Goal: Task Accomplishment & Management: Manage account settings

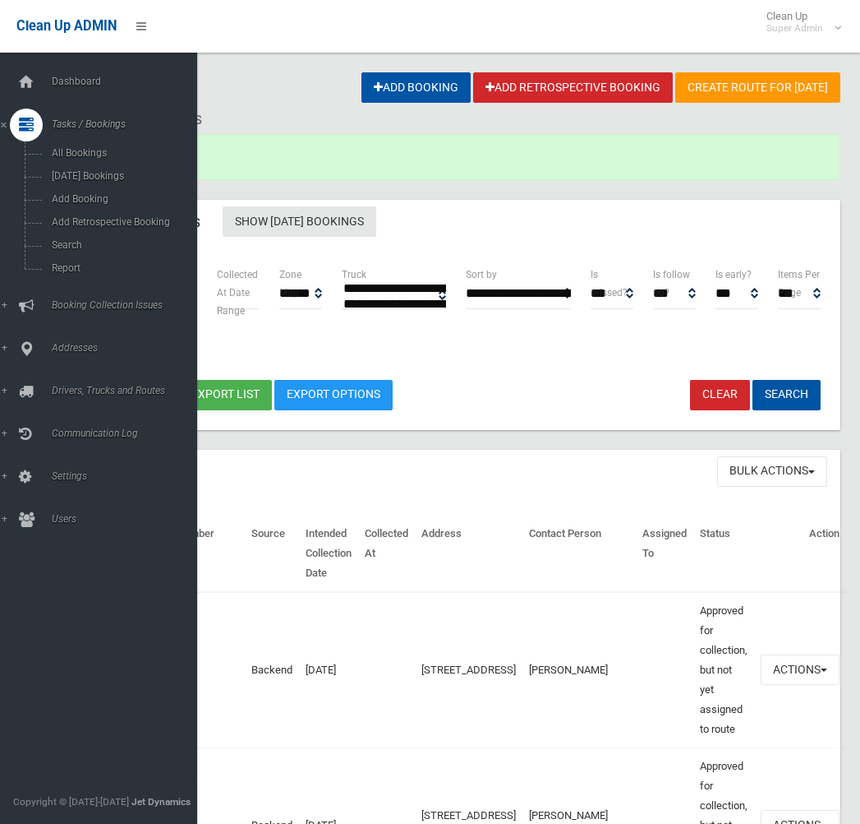
select select
click at [35, 342] on div at bounding box center [26, 348] width 33 height 33
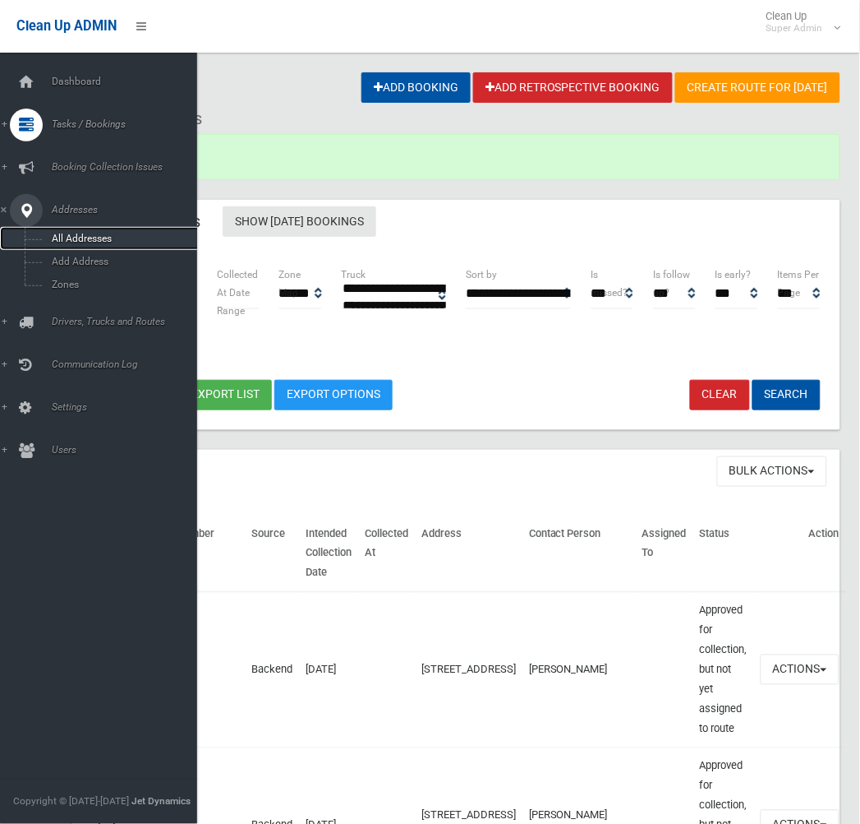
click at [81, 233] on span "All Addresses" at bounding box center [122, 239] width 150 height 12
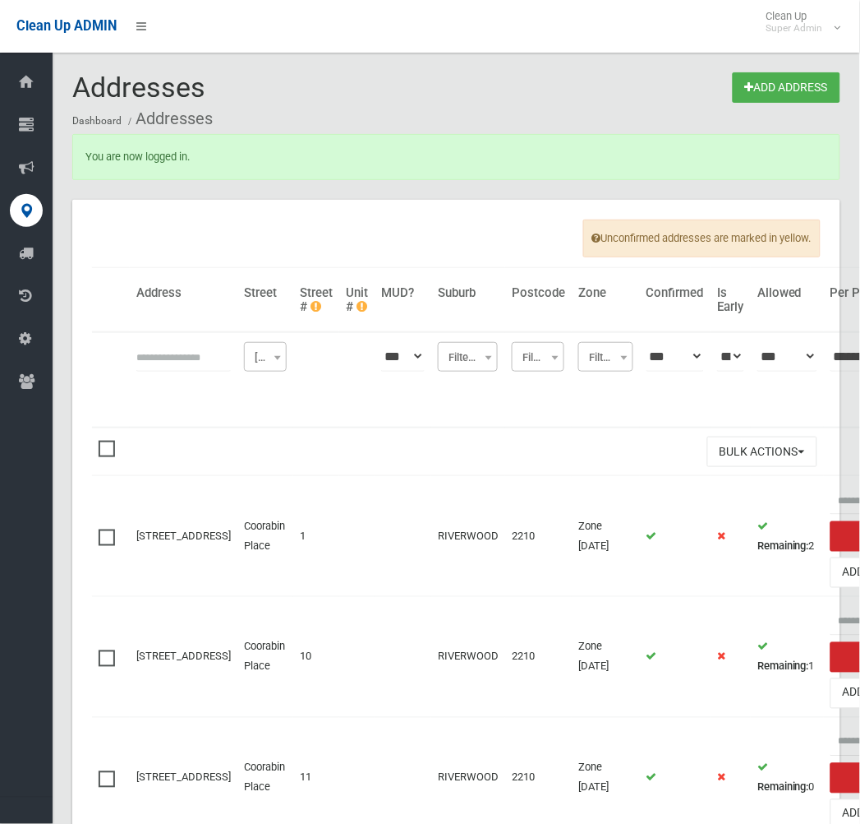
click at [171, 358] on input "text" at bounding box center [183, 356] width 95 height 30
click at [157, 363] on input "text" at bounding box center [183, 356] width 95 height 30
type input "**********"
click button at bounding box center [0, 0] width 0 height 0
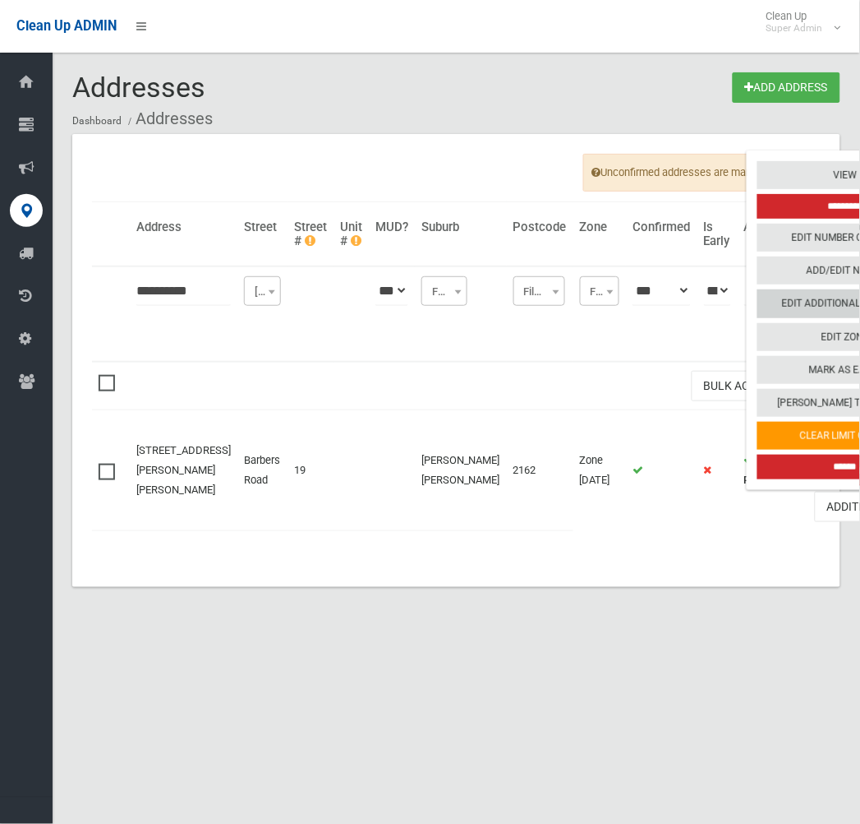
click at [761, 318] on link "Edit Additional Capacity" at bounding box center [846, 304] width 176 height 28
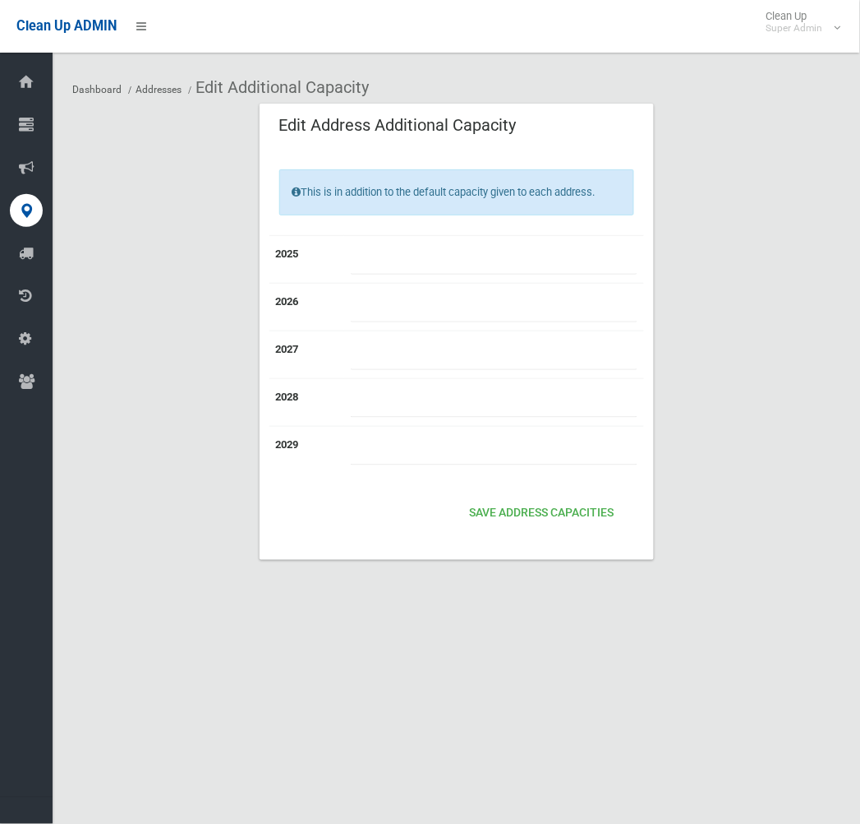
type input "*"
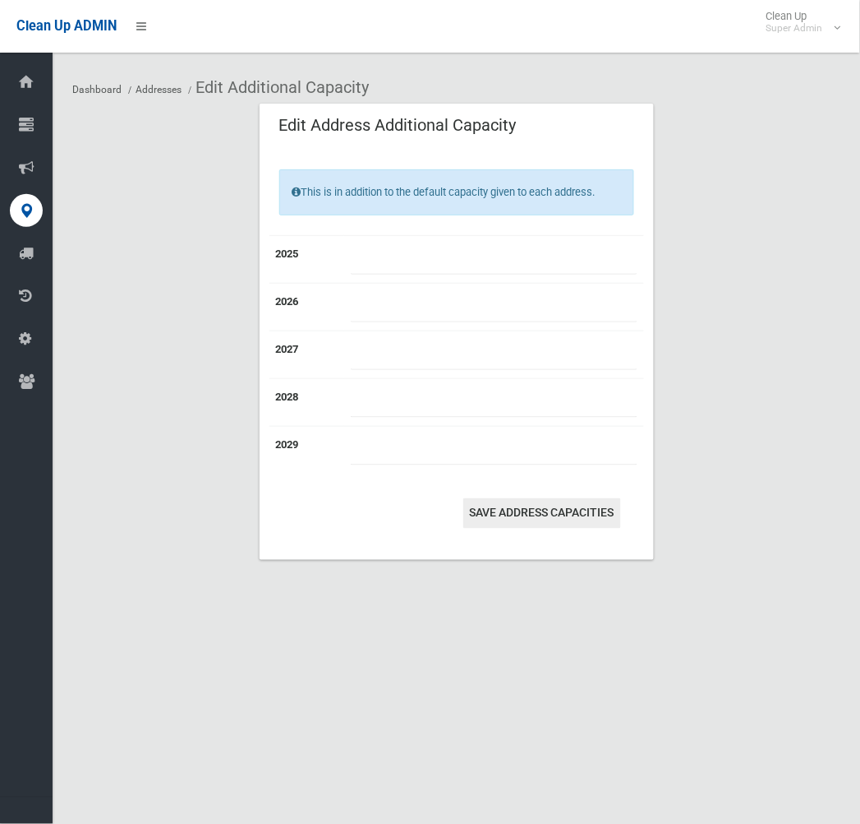
click at [560, 502] on button "Save Address capacities" at bounding box center [543, 513] width 158 height 30
